Goal: Information Seeking & Learning: Learn about a topic

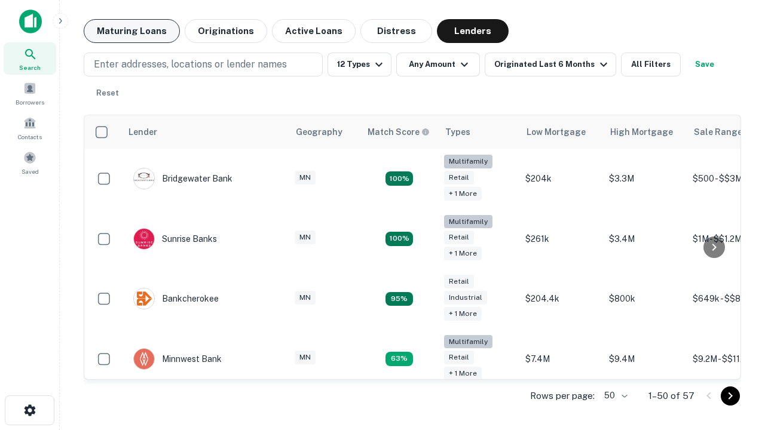
click at [132, 31] on button "Maturing Loans" at bounding box center [132, 31] width 96 height 24
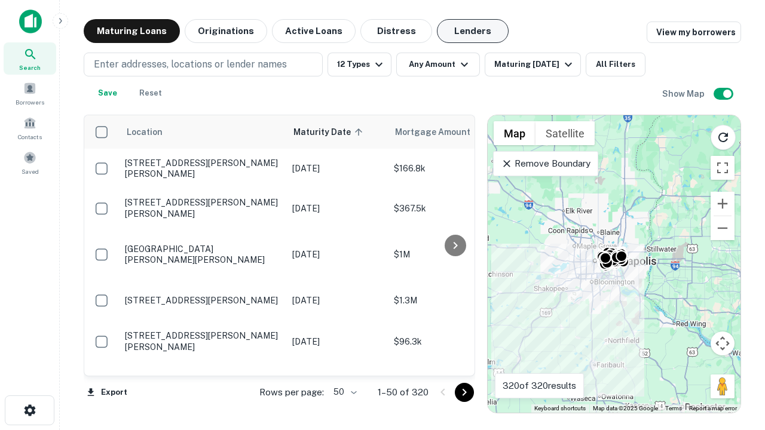
click at [473, 31] on button "Lenders" at bounding box center [473, 31] width 72 height 24
